Goal: Find specific page/section: Find specific page/section

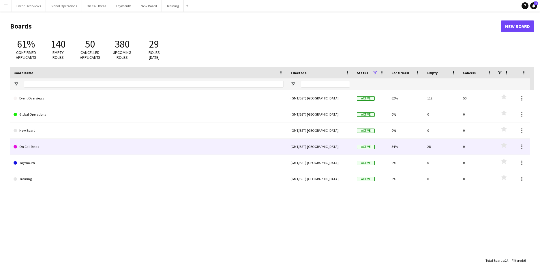
click at [33, 146] on link "On Call Rotas" at bounding box center [149, 147] width 270 height 16
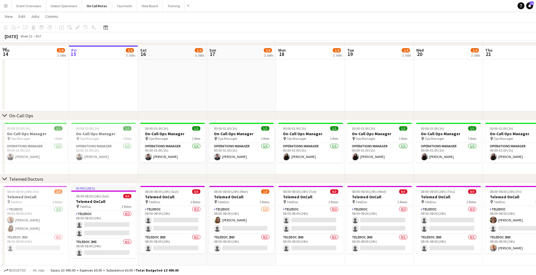
scroll to position [44, 0]
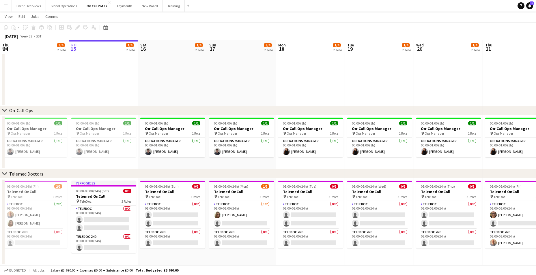
click at [7, 6] on app-icon "Menu" at bounding box center [5, 5] width 5 height 5
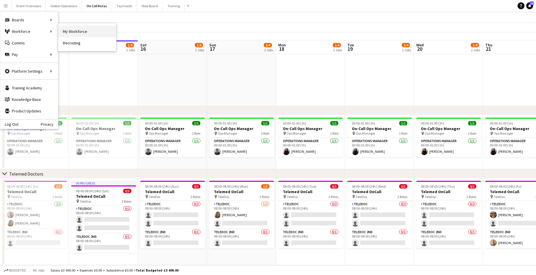
click at [76, 33] on link "My Workforce" at bounding box center [87, 32] width 58 height 12
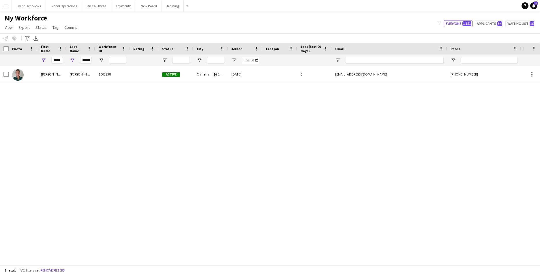
click at [6, 8] on button "Menu" at bounding box center [6, 6] width 12 height 12
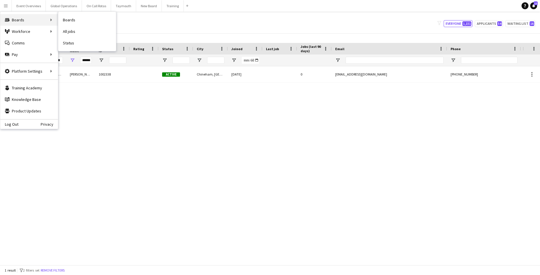
click at [18, 21] on div "Boards Boards" at bounding box center [29, 20] width 58 height 12
click at [74, 20] on link "Boards" at bounding box center [87, 20] width 58 height 12
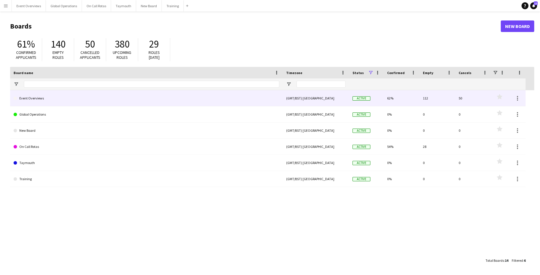
click at [38, 98] on link "Event Overviews" at bounding box center [147, 98] width 266 height 16
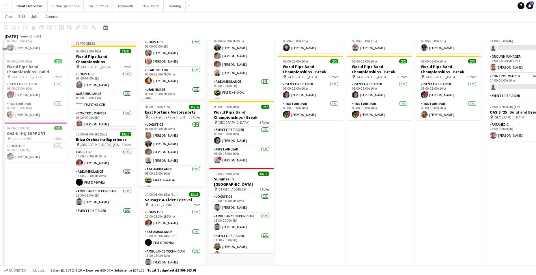
scroll to position [29, 0]
